Goal: Task Accomplishment & Management: Use online tool/utility

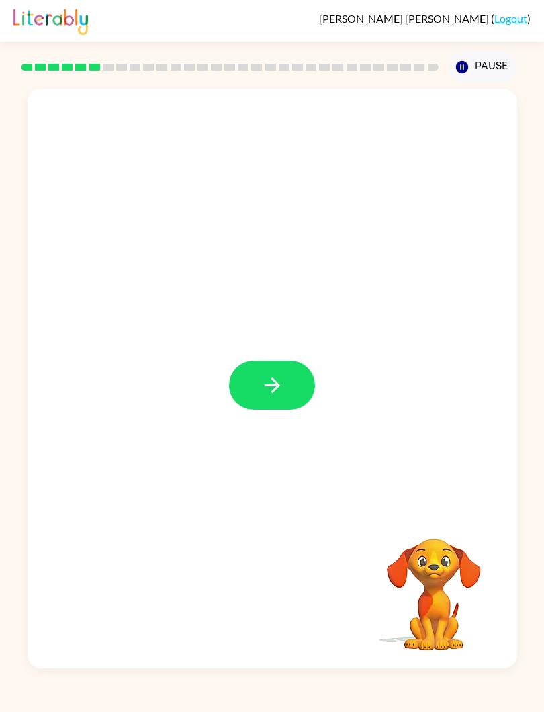
click at [239, 392] on button "button" at bounding box center [272, 385] width 86 height 49
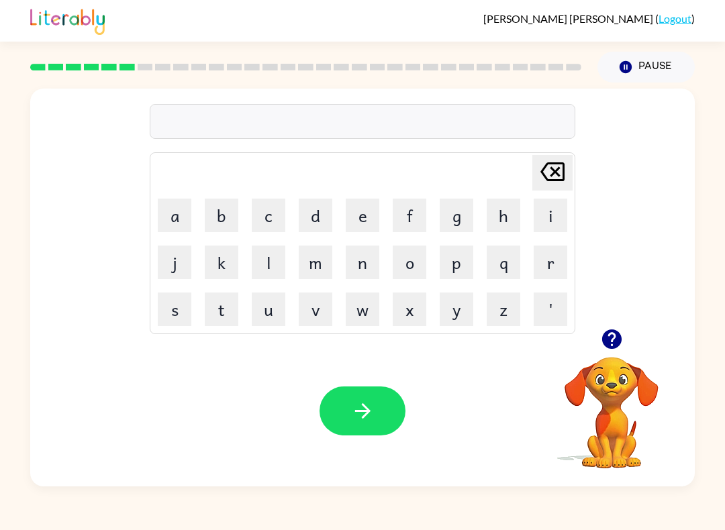
click at [314, 303] on button "v" at bounding box center [316, 310] width 34 height 34
click at [169, 259] on button "j" at bounding box center [175, 263] width 34 height 34
click at [559, 161] on icon "[PERSON_NAME] last character input" at bounding box center [552, 172] width 32 height 32
click at [267, 211] on button "c" at bounding box center [269, 216] width 34 height 34
click at [560, 176] on icon at bounding box center [552, 171] width 24 height 19
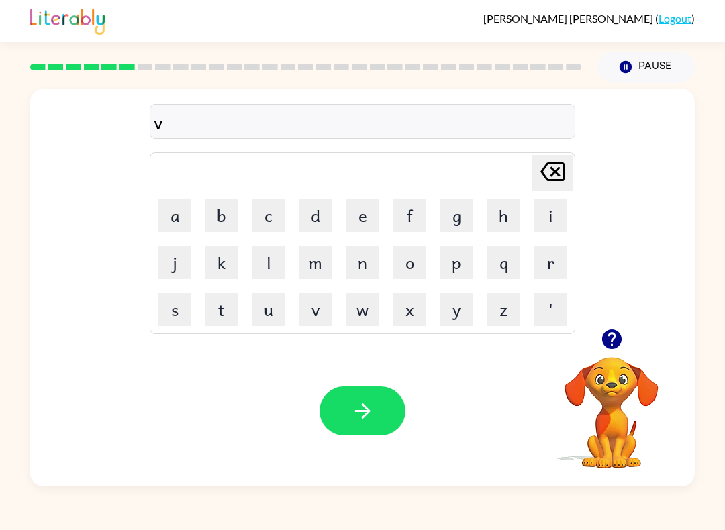
click at [175, 209] on button "a" at bounding box center [175, 216] width 34 height 34
click at [267, 216] on button "c" at bounding box center [269, 216] width 34 height 34
click at [177, 215] on button "a" at bounding box center [175, 216] width 34 height 34
click at [218, 312] on button "t" at bounding box center [222, 310] width 34 height 34
click at [557, 222] on button "i" at bounding box center [551, 216] width 34 height 34
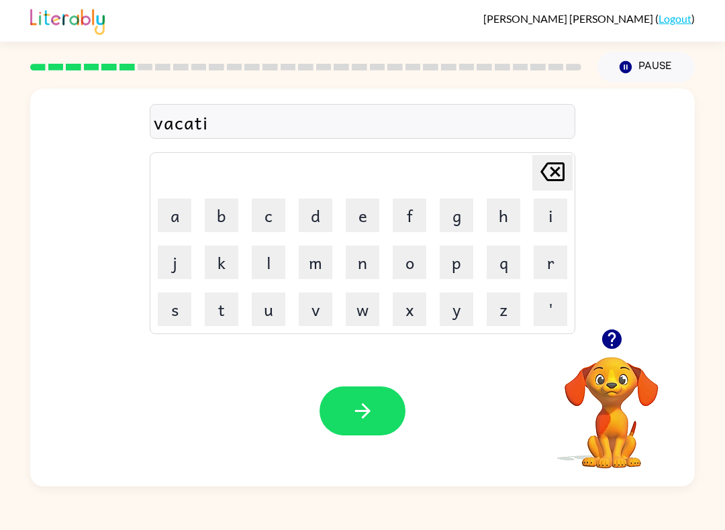
click at [406, 254] on button "o" at bounding box center [410, 263] width 34 height 34
click at [358, 268] on button "n" at bounding box center [363, 263] width 34 height 34
click at [330, 422] on button "button" at bounding box center [363, 411] width 86 height 49
click at [463, 274] on button "p" at bounding box center [457, 263] width 34 height 34
click at [265, 315] on button "u" at bounding box center [269, 310] width 34 height 34
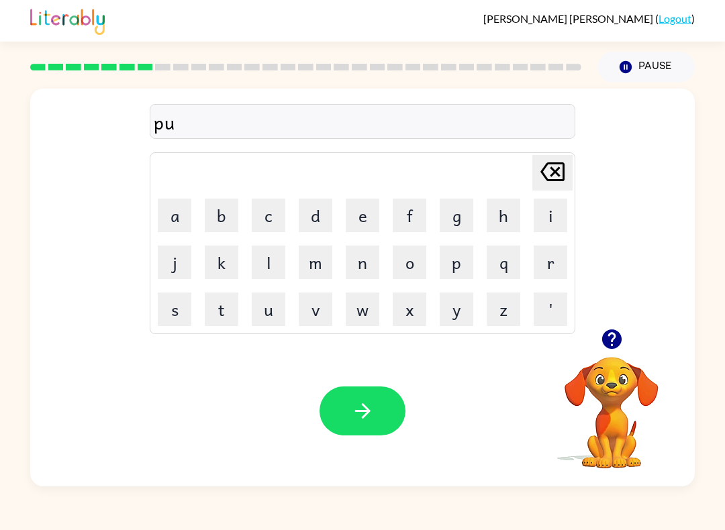
click at [321, 220] on button "d" at bounding box center [316, 216] width 34 height 34
click at [320, 220] on button "d" at bounding box center [316, 216] width 34 height 34
click at [267, 303] on button "u" at bounding box center [269, 310] width 34 height 34
click at [267, 267] on button "l" at bounding box center [269, 263] width 34 height 34
click at [351, 410] on icon "button" at bounding box center [362, 410] width 23 height 23
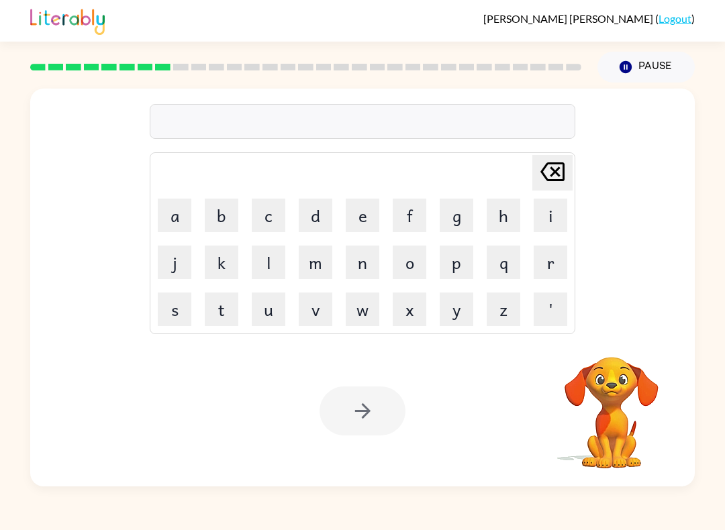
click at [317, 267] on button "m" at bounding box center [316, 263] width 34 height 34
click at [543, 219] on button "i" at bounding box center [551, 216] width 34 height 34
click at [558, 262] on button "r" at bounding box center [551, 263] width 34 height 34
click at [184, 222] on button "a" at bounding box center [175, 216] width 34 height 34
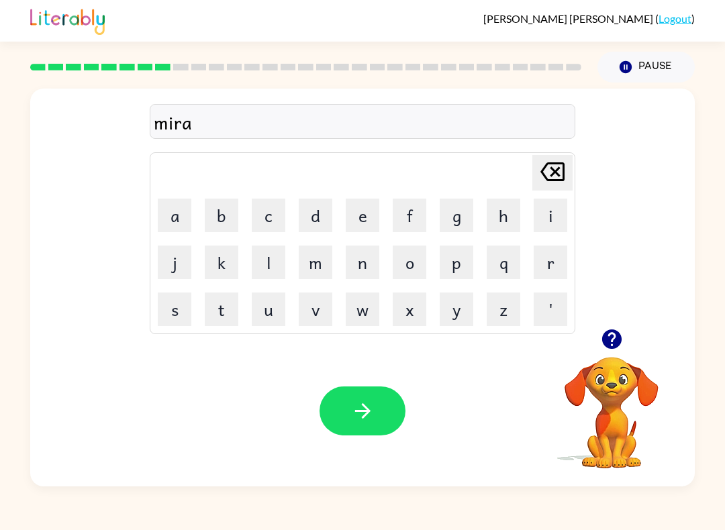
click at [173, 215] on button "a" at bounding box center [175, 216] width 34 height 34
click at [270, 264] on button "l" at bounding box center [269, 263] width 34 height 34
click at [371, 228] on button "e" at bounding box center [363, 216] width 34 height 34
click at [352, 411] on icon "button" at bounding box center [362, 410] width 23 height 23
click at [312, 261] on button "m" at bounding box center [316, 263] width 34 height 34
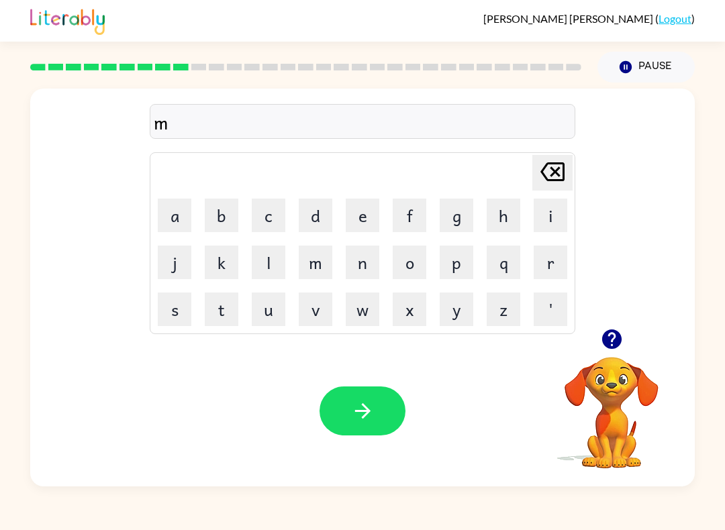
click at [359, 223] on button "e" at bounding box center [363, 216] width 34 height 34
click at [632, 395] on video "Your browser must support playing .mp4 files to use Literably. Please try using…" at bounding box center [611, 403] width 134 height 134
click at [622, 331] on icon "button" at bounding box center [611, 339] width 23 height 23
click at [220, 302] on button "t" at bounding box center [222, 310] width 34 height 34
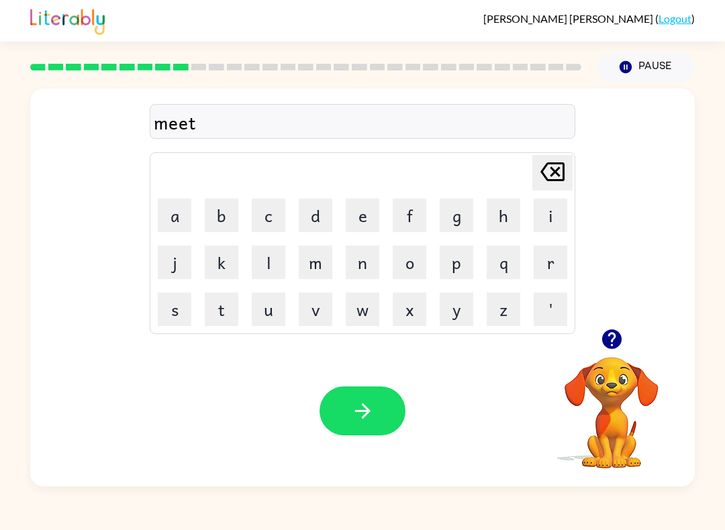
click at [323, 260] on button "m" at bounding box center [316, 263] width 34 height 34
click at [409, 266] on button "o" at bounding box center [410, 263] width 34 height 34
click at [562, 260] on button "r" at bounding box center [551, 263] width 34 height 34
click at [365, 263] on button "n" at bounding box center [363, 263] width 34 height 34
click at [535, 217] on button "i" at bounding box center [551, 216] width 34 height 34
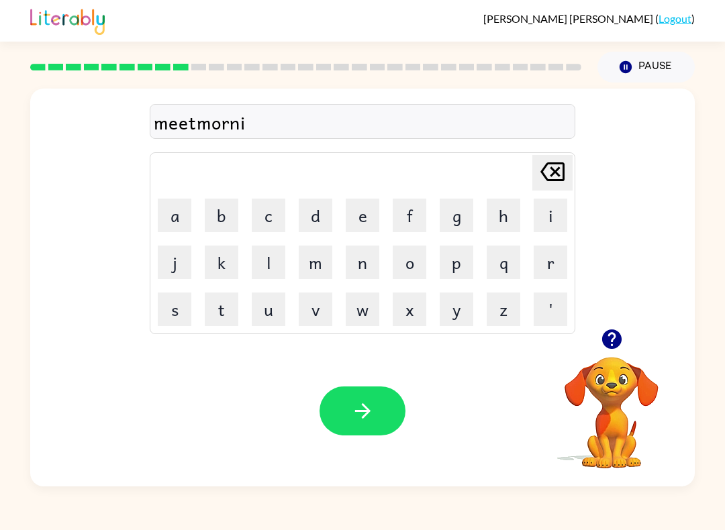
click at [463, 216] on button "g" at bounding box center [457, 216] width 34 height 34
click at [367, 412] on icon "button" at bounding box center [361, 411] width 15 height 15
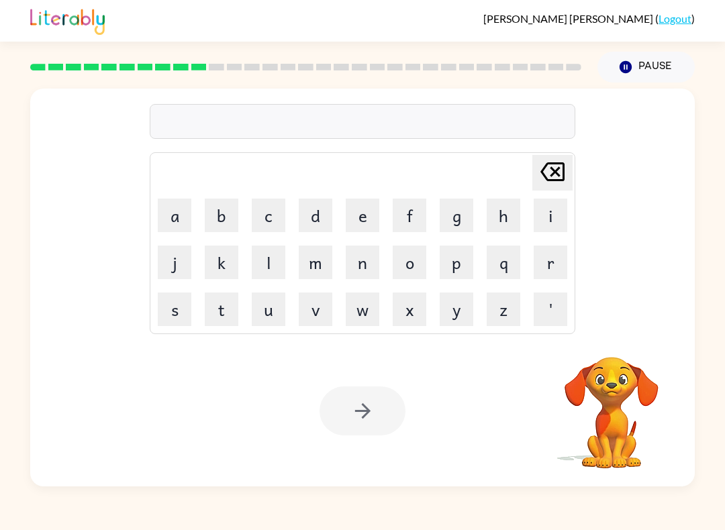
click at [318, 219] on button "d" at bounding box center [316, 216] width 34 height 34
click at [348, 220] on button "e" at bounding box center [363, 216] width 34 height 34
click at [176, 309] on button "s" at bounding box center [175, 310] width 34 height 34
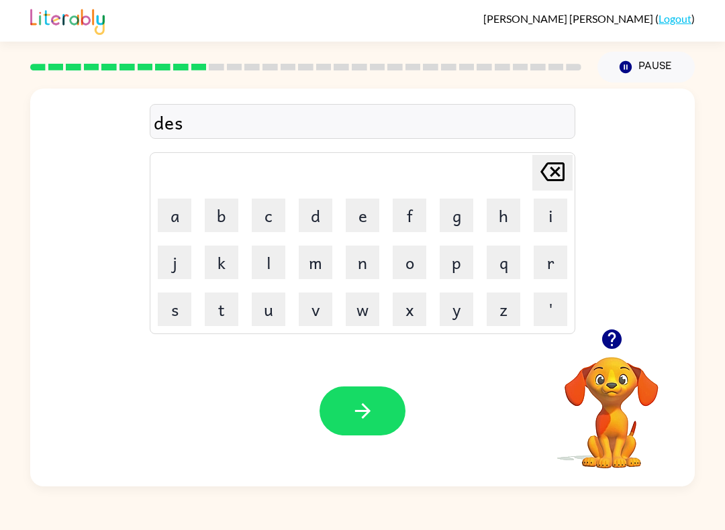
click at [226, 312] on button "t" at bounding box center [222, 310] width 34 height 34
click at [575, 271] on div "dest [PERSON_NAME] last character input a b c d e f g h i j k l m n o p q r s t…" at bounding box center [362, 209] width 665 height 240
click at [544, 261] on button "r" at bounding box center [551, 263] width 34 height 34
click at [263, 313] on button "u" at bounding box center [269, 310] width 34 height 34
click at [177, 315] on button "s" at bounding box center [175, 310] width 34 height 34
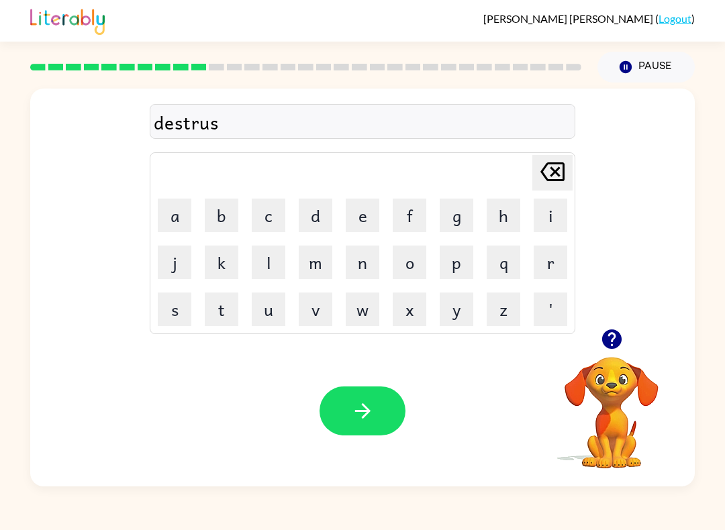
click at [224, 310] on button "t" at bounding box center [222, 310] width 34 height 34
click at [355, 415] on icon "button" at bounding box center [362, 410] width 23 height 23
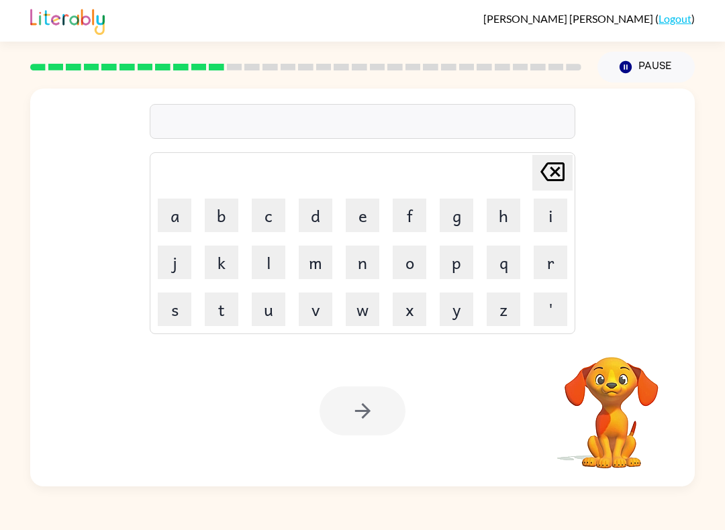
click at [546, 270] on button "r" at bounding box center [551, 263] width 34 height 34
click at [424, 267] on button "o" at bounding box center [410, 263] width 34 height 34
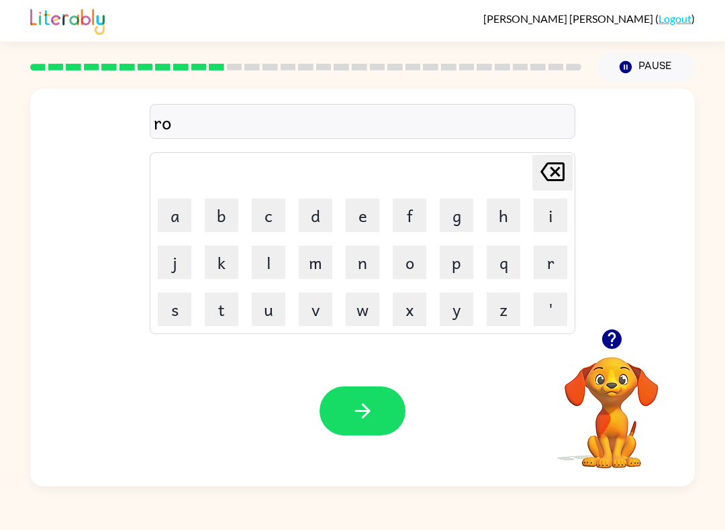
click at [370, 225] on button "e" at bounding box center [363, 216] width 34 height 34
click at [321, 223] on button "d" at bounding box center [316, 216] width 34 height 34
click at [567, 173] on icon "[PERSON_NAME] last character input" at bounding box center [552, 172] width 32 height 32
click at [567, 172] on icon "[PERSON_NAME] last character input" at bounding box center [552, 172] width 32 height 32
click at [546, 165] on icon at bounding box center [552, 171] width 24 height 19
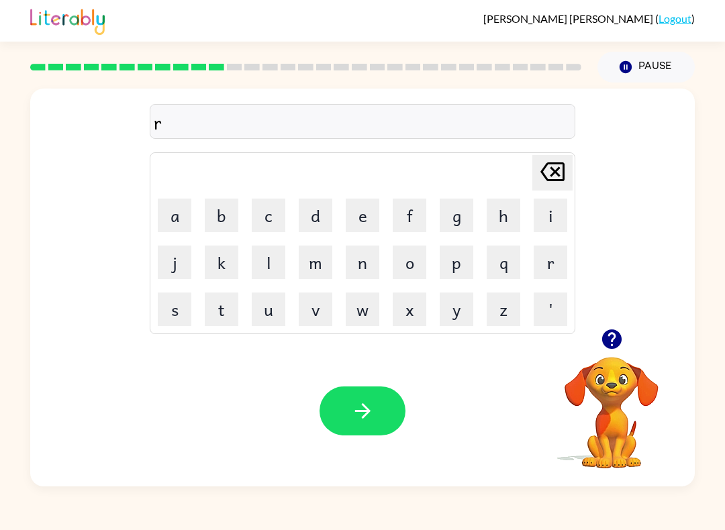
click at [360, 209] on button "e" at bounding box center [363, 216] width 34 height 34
click at [403, 265] on button "o" at bounding box center [410, 263] width 34 height 34
click at [551, 179] on icon "[PERSON_NAME] last character input" at bounding box center [552, 172] width 32 height 32
click at [411, 270] on button "o" at bounding box center [410, 263] width 34 height 34
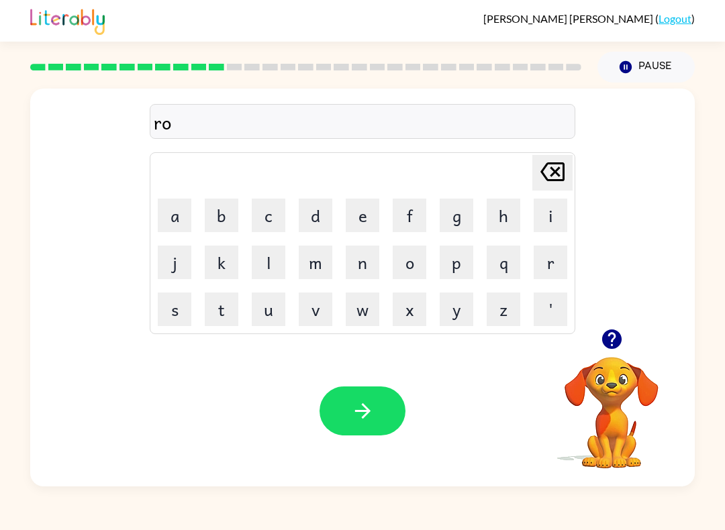
click at [265, 309] on button "u" at bounding box center [269, 310] width 34 height 34
click at [331, 226] on button "d" at bounding box center [316, 216] width 34 height 34
click at [342, 420] on button "button" at bounding box center [363, 411] width 86 height 49
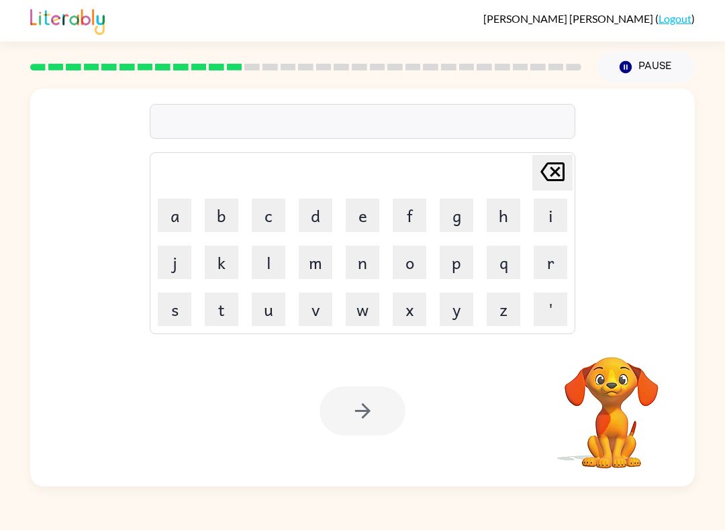
click at [271, 317] on button "u" at bounding box center [269, 310] width 34 height 34
click at [457, 267] on button "p" at bounding box center [457, 263] width 34 height 34
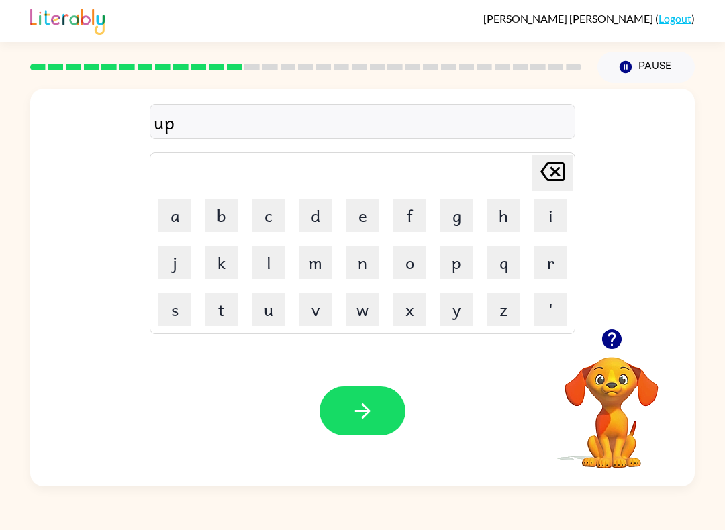
click at [471, 219] on button "g" at bounding box center [457, 216] width 34 height 34
click at [557, 270] on button "r" at bounding box center [551, 263] width 34 height 34
click at [189, 228] on button "a" at bounding box center [175, 216] width 34 height 34
click at [326, 213] on button "d" at bounding box center [316, 216] width 34 height 34
click at [379, 207] on button "e" at bounding box center [363, 216] width 34 height 34
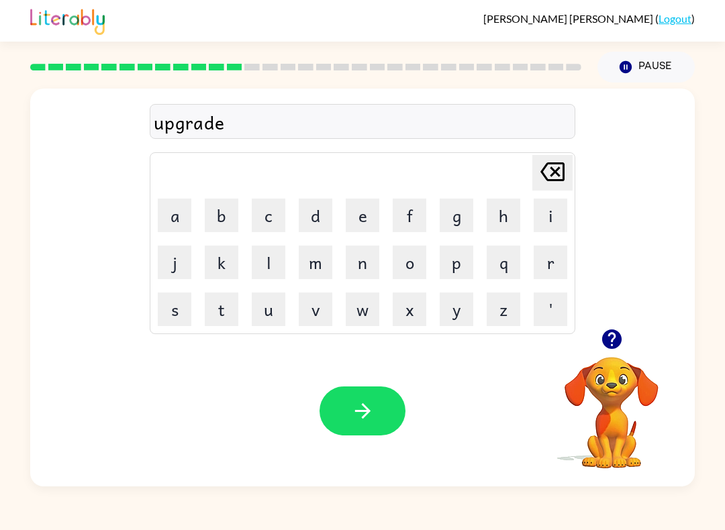
click at [354, 424] on button "button" at bounding box center [363, 411] width 86 height 49
